Goal: Task Accomplishment & Management: Complete application form

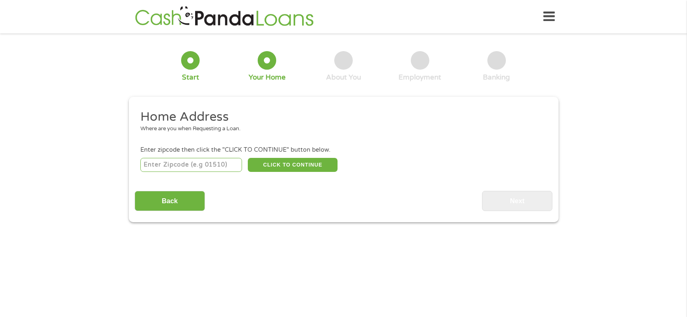
click at [208, 165] on input "number" at bounding box center [191, 165] width 102 height 14
type input "39040"
select select "[US_STATE]"
click at [282, 163] on button "CLICK TO CONTINUE" at bounding box center [293, 165] width 90 height 14
type input "39040"
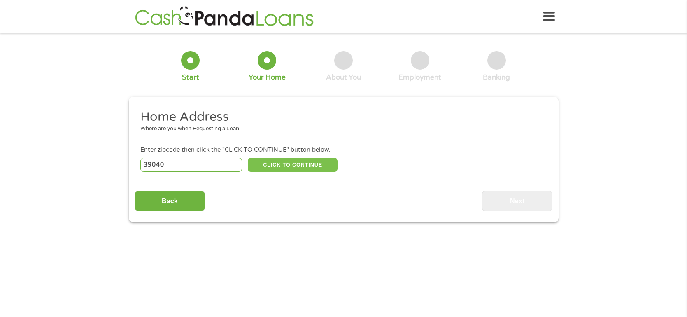
type input "Bentonia"
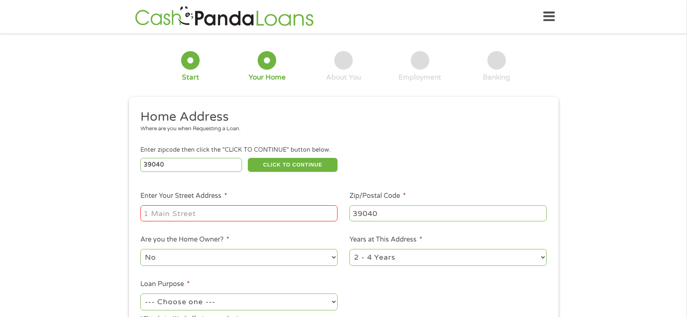
click at [228, 213] on input "Enter Your Street Address *" at bounding box center [238, 213] width 197 height 16
type input "[STREET_ADDRESS][PERSON_NAME]"
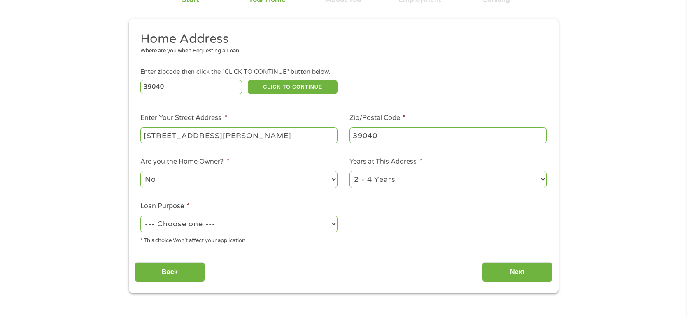
scroll to position [79, 0]
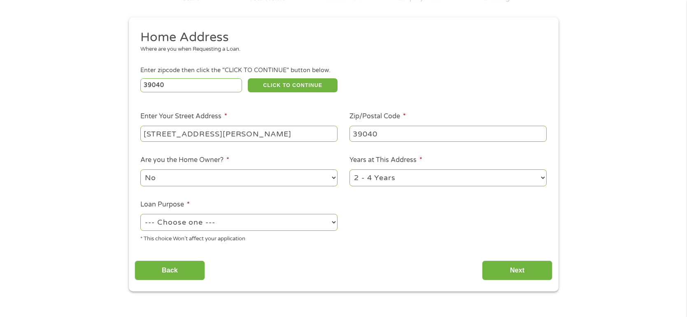
click at [543, 179] on select "1 Year or less 1 - 2 Years 2 - 4 Years Over 4 Years" at bounding box center [447, 177] width 197 height 17
select select "60months"
click at [349, 170] on select "1 Year or less 1 - 2 Years 2 - 4 Years Over 4 Years" at bounding box center [447, 177] width 197 height 17
click at [332, 224] on select "--- Choose one --- Pay Bills Debt Consolidation Home Improvement Major Purchase…" at bounding box center [238, 222] width 197 height 17
select select "debtconsolidation"
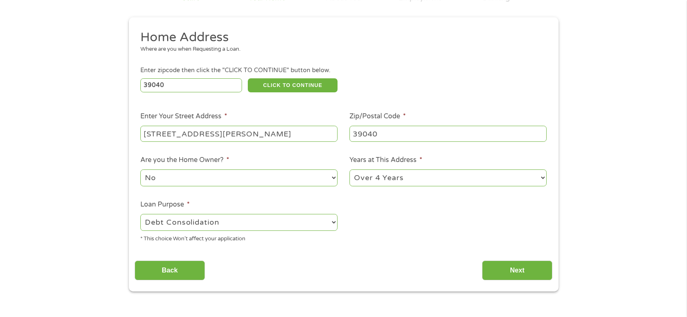
click at [140, 214] on select "--- Choose one --- Pay Bills Debt Consolidation Home Improvement Major Purchase…" at bounding box center [238, 222] width 197 height 17
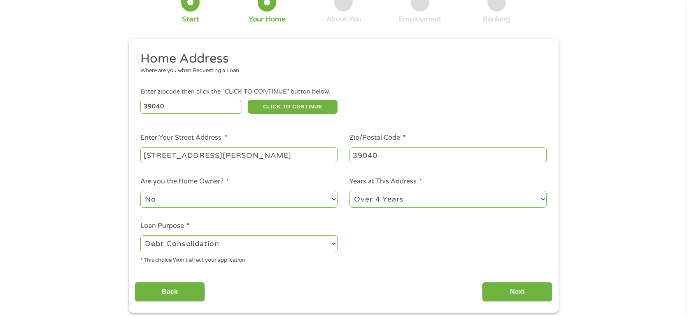
scroll to position [81, 0]
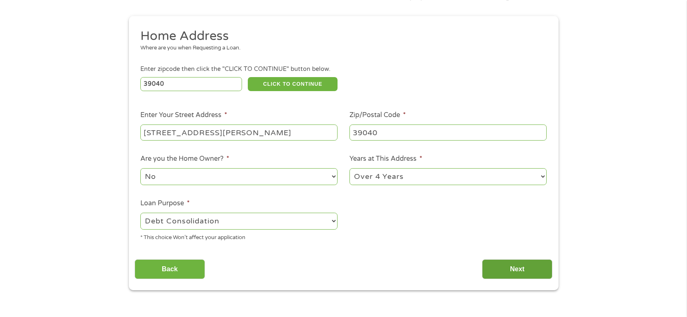
click at [519, 267] on input "Next" at bounding box center [517, 269] width 70 height 20
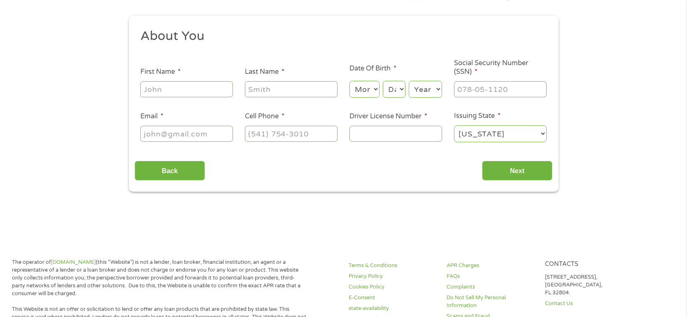
scroll to position [0, 0]
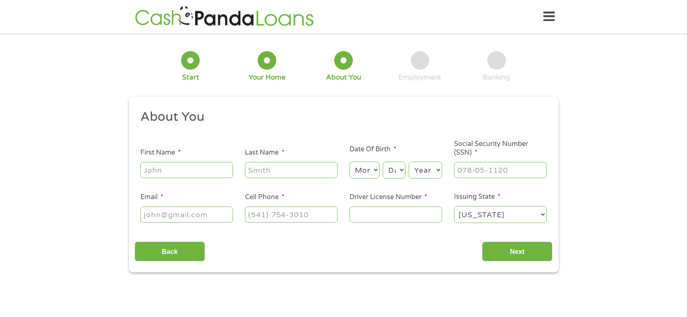
click at [166, 175] on input "First Name *" at bounding box center [186, 170] width 93 height 16
type input "[PERSON_NAME]"
type input "[EMAIL_ADDRESS][DOMAIN_NAME]"
type input "[PHONE_NUMBER]"
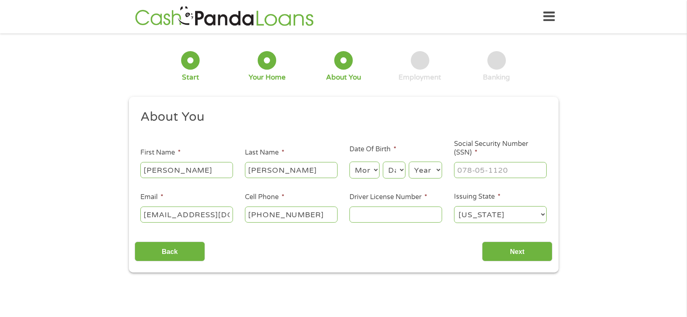
click at [377, 170] on select "Month 1 2 3 4 5 6 7 8 9 10 11 12" at bounding box center [364, 169] width 30 height 17
select select "9"
click at [349, 162] on select "Month 1 2 3 4 5 6 7 8 9 10 11 12" at bounding box center [364, 169] width 30 height 17
click at [402, 168] on select "Day 1 2 3 4 5 6 7 8 9 10 11 12 13 14 15 16 17 18 19 20 21 22 23 24 25 26 27 28 …" at bounding box center [394, 169] width 22 height 17
select select "21"
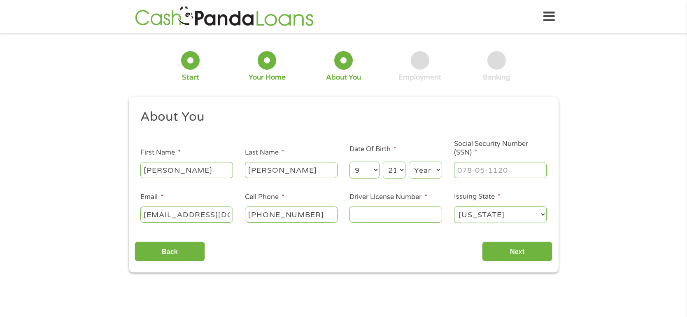
click at [383, 162] on select "Day 1 2 3 4 5 6 7 8 9 10 11 12 13 14 15 16 17 18 19 20 21 22 23 24 25 26 27 28 …" at bounding box center [394, 169] width 22 height 17
click at [429, 172] on select "Year [DATE] 2006 2005 2004 2003 2002 2001 2000 1999 1998 1997 1996 1995 1994 19…" at bounding box center [425, 169] width 33 height 17
select select "1959"
click at [409, 162] on select "Year [DATE] 2006 2005 2004 2003 2002 2001 2000 1999 1998 1997 1996 1995 1994 19…" at bounding box center [425, 169] width 33 height 17
click at [493, 172] on input "Social Security Number (SSN) *" at bounding box center [500, 170] width 93 height 16
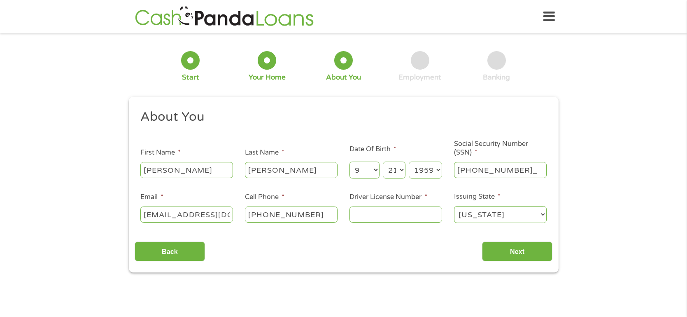
type input "427-21-2205"
click at [386, 214] on input "Driver License Number *" at bounding box center [395, 214] width 93 height 16
type input "801621058"
click at [520, 258] on input "Next" at bounding box center [517, 251] width 70 height 20
click at [515, 256] on input "Next" at bounding box center [517, 251] width 70 height 20
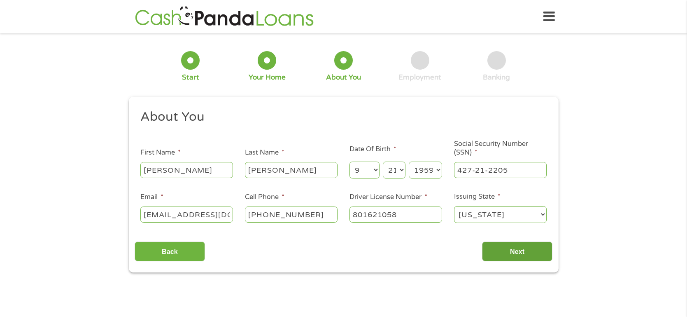
click at [520, 247] on input "Next" at bounding box center [517, 251] width 70 height 20
click at [523, 246] on input "Next" at bounding box center [517, 251] width 70 height 20
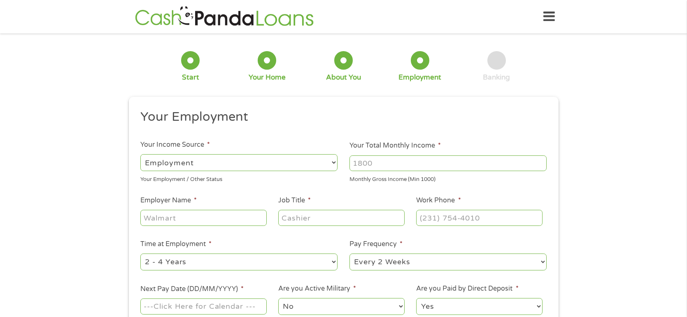
scroll to position [3, 3]
click at [335, 163] on select "--- Choose one --- Employment [DEMOGRAPHIC_DATA] Benefits" at bounding box center [238, 162] width 197 height 17
select select "benefits"
click at [140, 154] on select "--- Choose one --- Employment [DEMOGRAPHIC_DATA] Benefits" at bounding box center [238, 162] width 197 height 17
type input "Other"
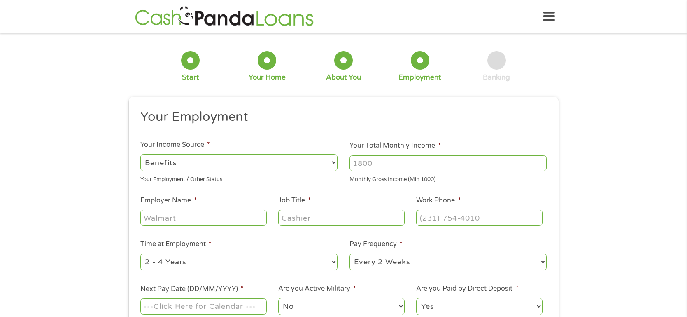
type input "[PHONE_NUMBER]"
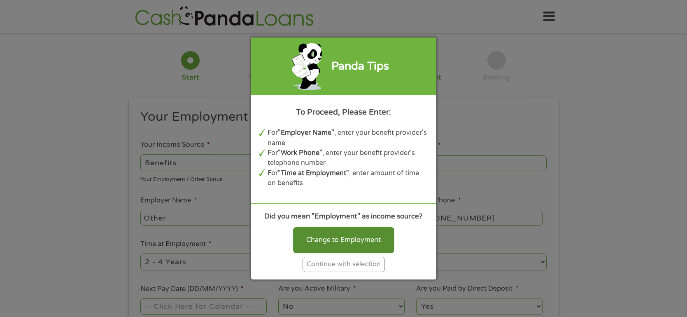
click at [346, 242] on div "Change to Employment" at bounding box center [343, 240] width 101 height 26
select select "fullTime"
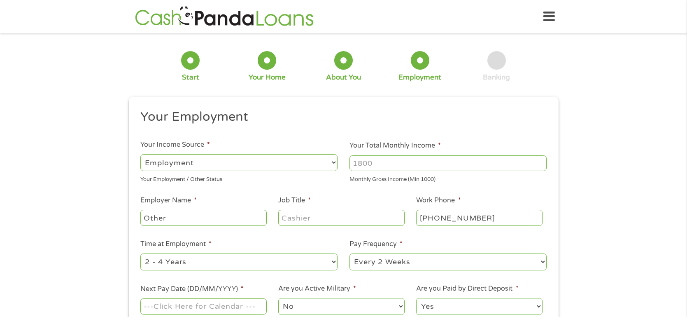
click at [391, 165] on input "Your Total Monthly Income *" at bounding box center [447, 163] width 197 height 16
type input "1274"
click at [192, 214] on input "Other" at bounding box center [203, 218] width 126 height 16
type input "O"
type input "social security"
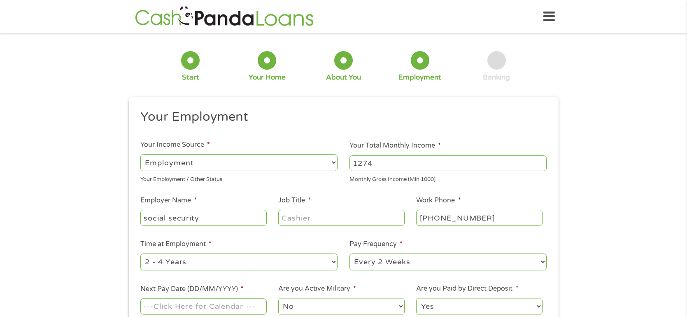
click at [338, 221] on input "Job Title *" at bounding box center [341, 218] width 126 height 16
type input "Recipent"
click at [147, 217] on input "social security" at bounding box center [203, 218] width 126 height 16
click at [172, 219] on input "Social security" at bounding box center [203, 218] width 126 height 16
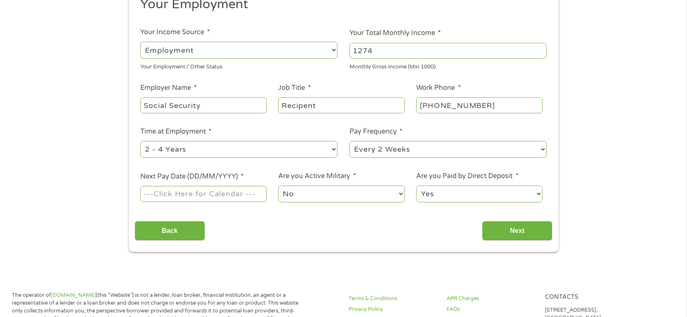
scroll to position [115, 0]
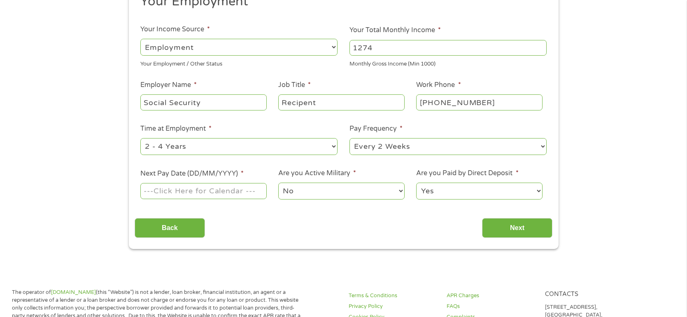
type input "Social Security"
click at [325, 149] on select "--- Choose one --- 1 Year or less 1 - 2 Years 2 - 4 Years Over 4 Years" at bounding box center [238, 146] width 197 height 17
select select "60months"
click at [140, 138] on select "--- Choose one --- 1 Year or less 1 - 2 Years 2 - 4 Years Over 4 Years" at bounding box center [238, 146] width 197 height 17
click at [527, 146] on select "--- Choose one --- Every 2 Weeks Every Week Monthly Semi-Monthly" at bounding box center [447, 146] width 197 height 17
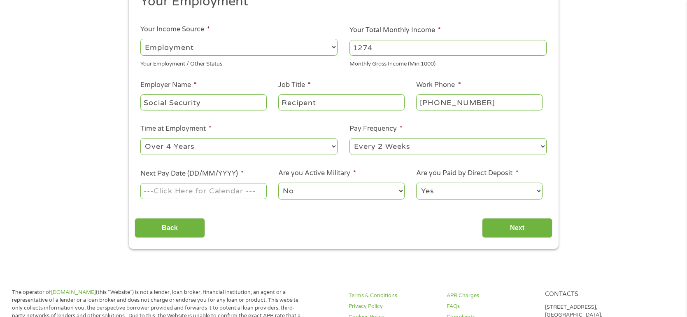
select select "monthly"
click at [349, 138] on select "--- Choose one --- Every 2 Weeks Every Week Monthly Semi-Monthly" at bounding box center [447, 146] width 197 height 17
click at [240, 191] on input "Next Pay Date (DD/MM/YYYY) *" at bounding box center [203, 191] width 126 height 16
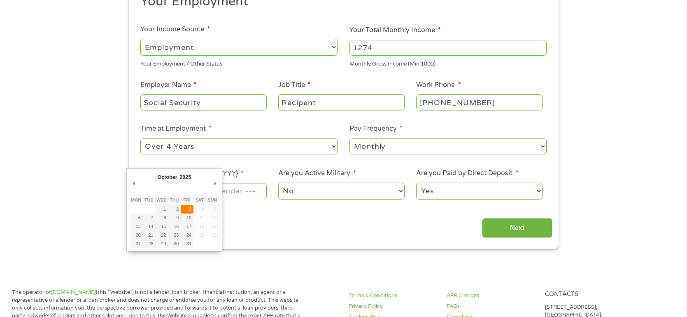
type input "[DATE]"
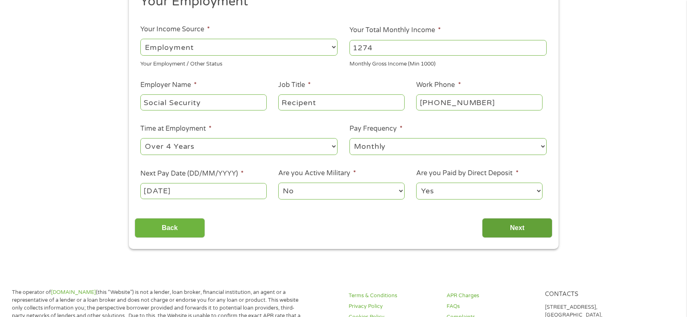
click at [517, 226] on input "Next" at bounding box center [517, 228] width 70 height 20
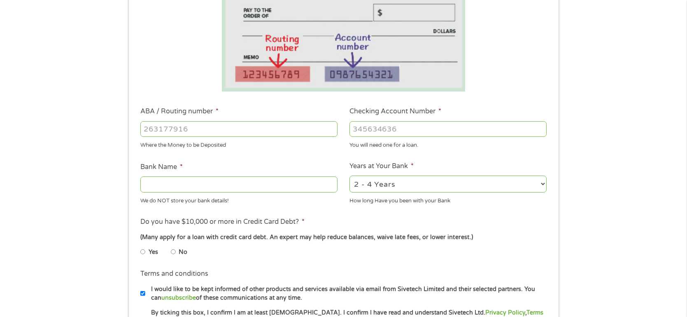
scroll to position [169, 0]
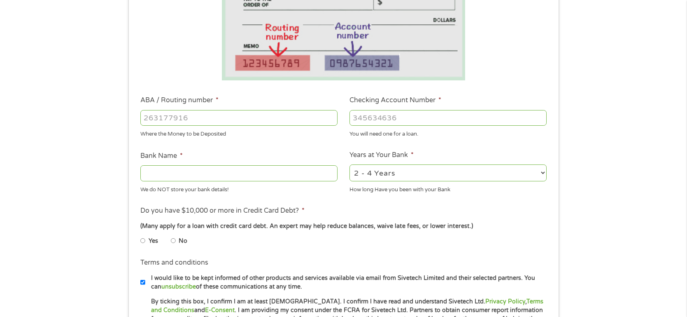
click at [227, 121] on input "ABA / Routing number *" at bounding box center [238, 118] width 197 height 16
type input "265378166"
type input "MUTUAL CREDIT UNION"
type input "265378166"
click at [393, 117] on input "Checking Account Number *" at bounding box center [447, 118] width 197 height 16
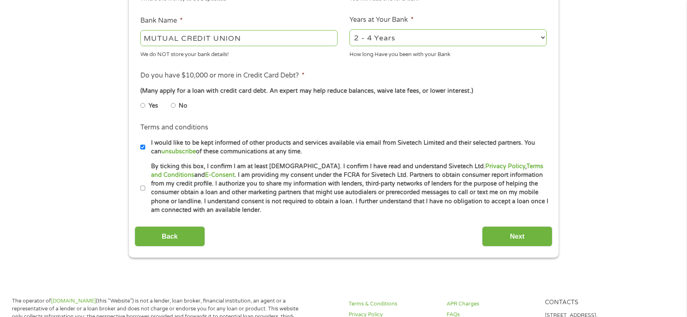
scroll to position [305, 0]
type input "901870"
click at [173, 105] on input "No" at bounding box center [173, 104] width 5 height 13
radio input "true"
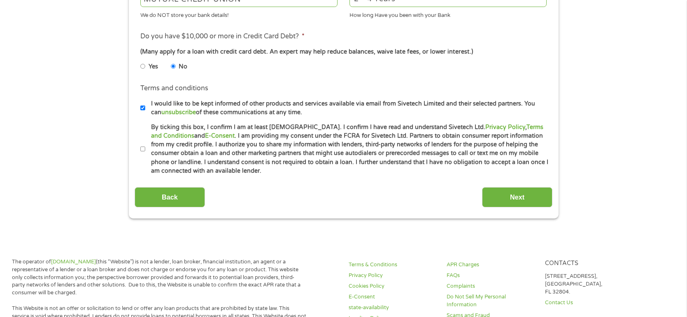
scroll to position [345, 0]
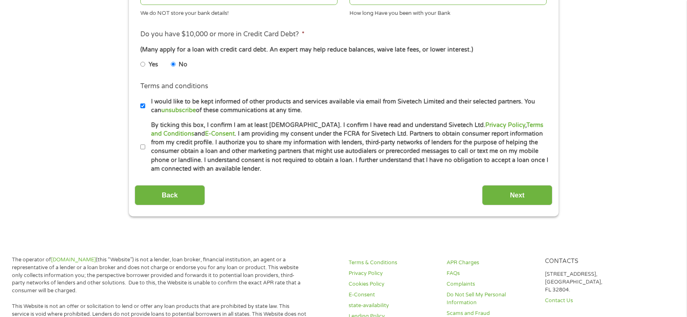
click at [142, 146] on input "By ticking this box, I confirm I am at least [DEMOGRAPHIC_DATA]. I confirm I ha…" at bounding box center [142, 146] width 5 height 13
checkbox input "true"
click at [514, 189] on input "Next" at bounding box center [517, 195] width 70 height 20
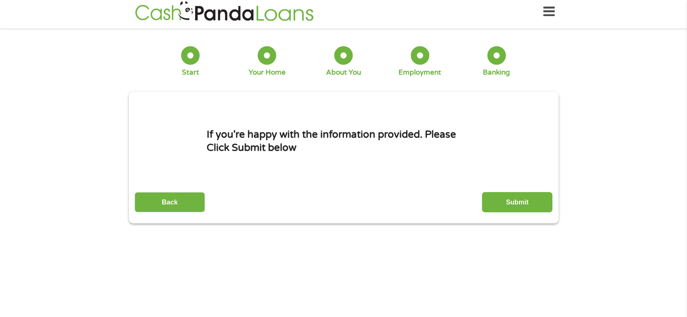
scroll to position [0, 0]
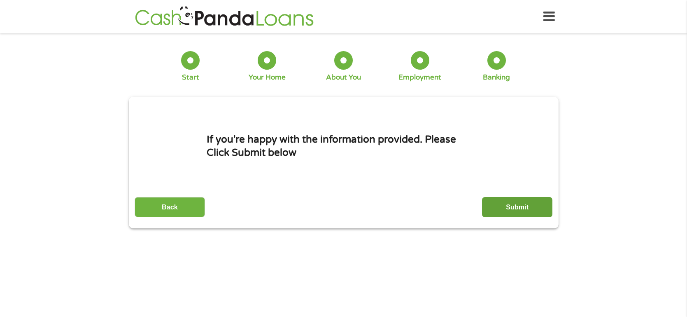
click at [508, 205] on input "Submit" at bounding box center [517, 207] width 70 height 20
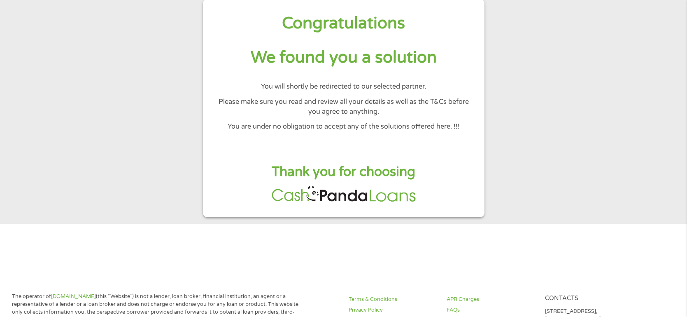
scroll to position [45, 0]
